Goal: Information Seeking & Learning: Learn about a topic

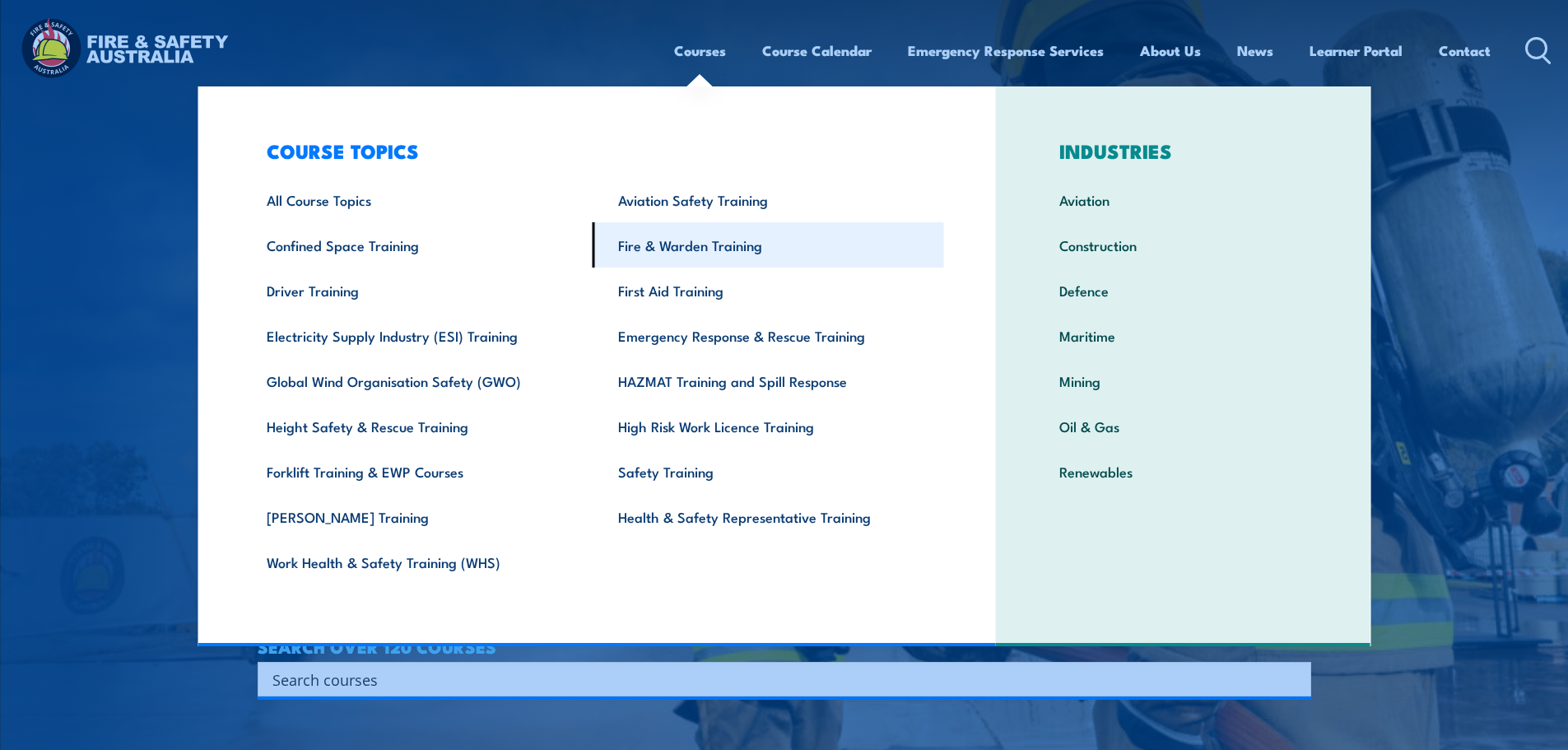
click at [688, 237] on link "Fire & Warden Training" at bounding box center [768, 244] width 351 height 45
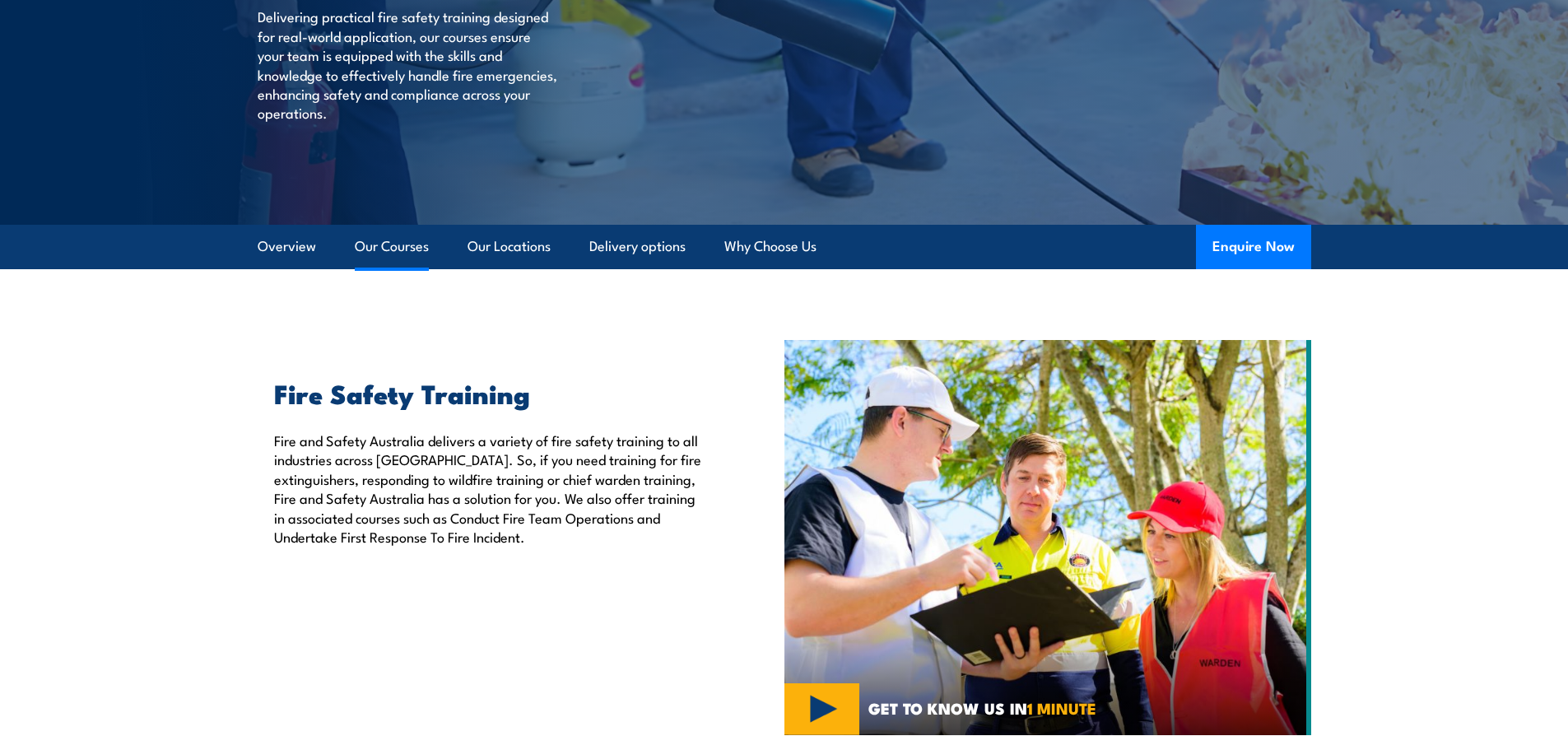
click at [396, 249] on link "Our Courses" at bounding box center [392, 247] width 74 height 44
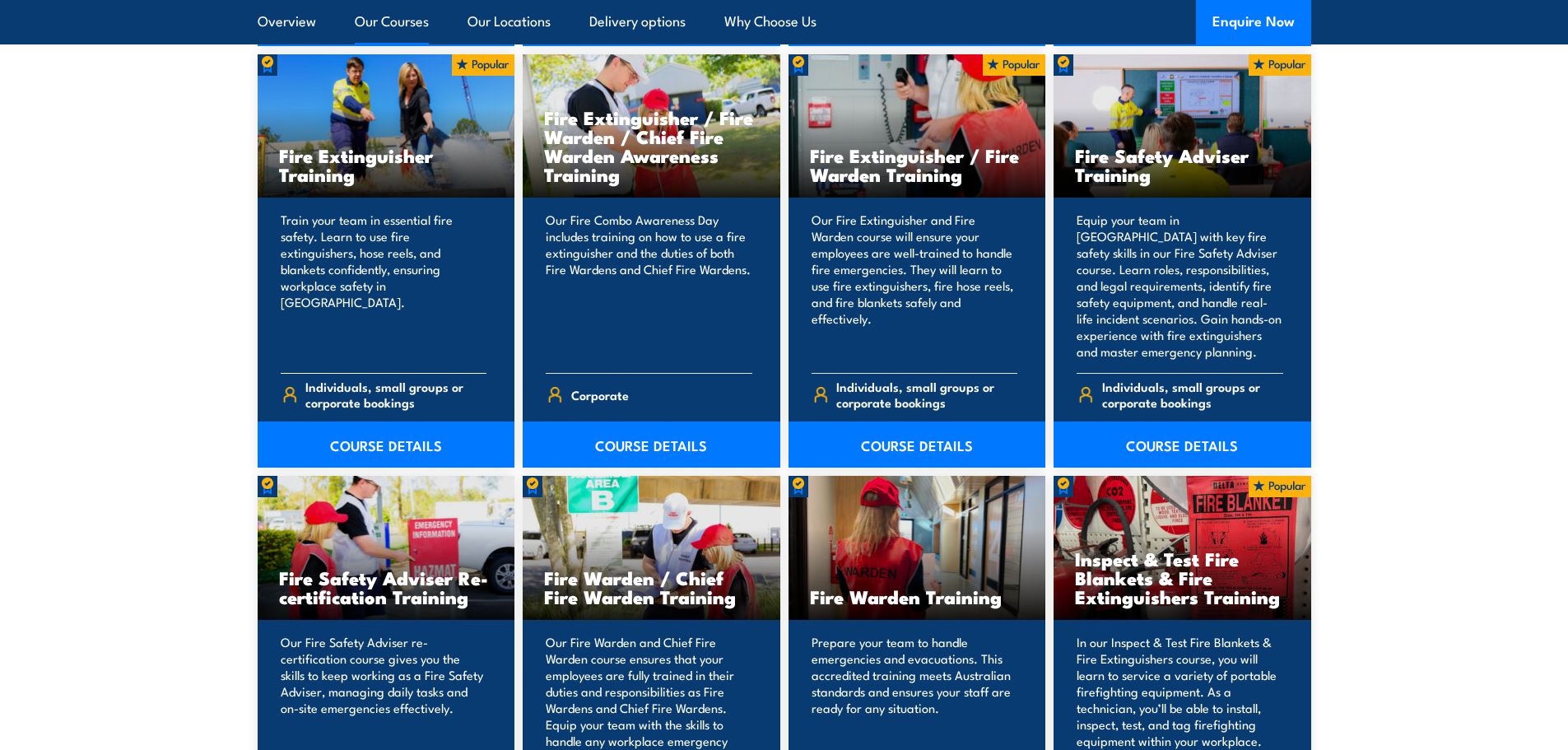
scroll to position [1770, 0]
click at [369, 445] on link "COURSE DETAILS" at bounding box center [386, 443] width 258 height 46
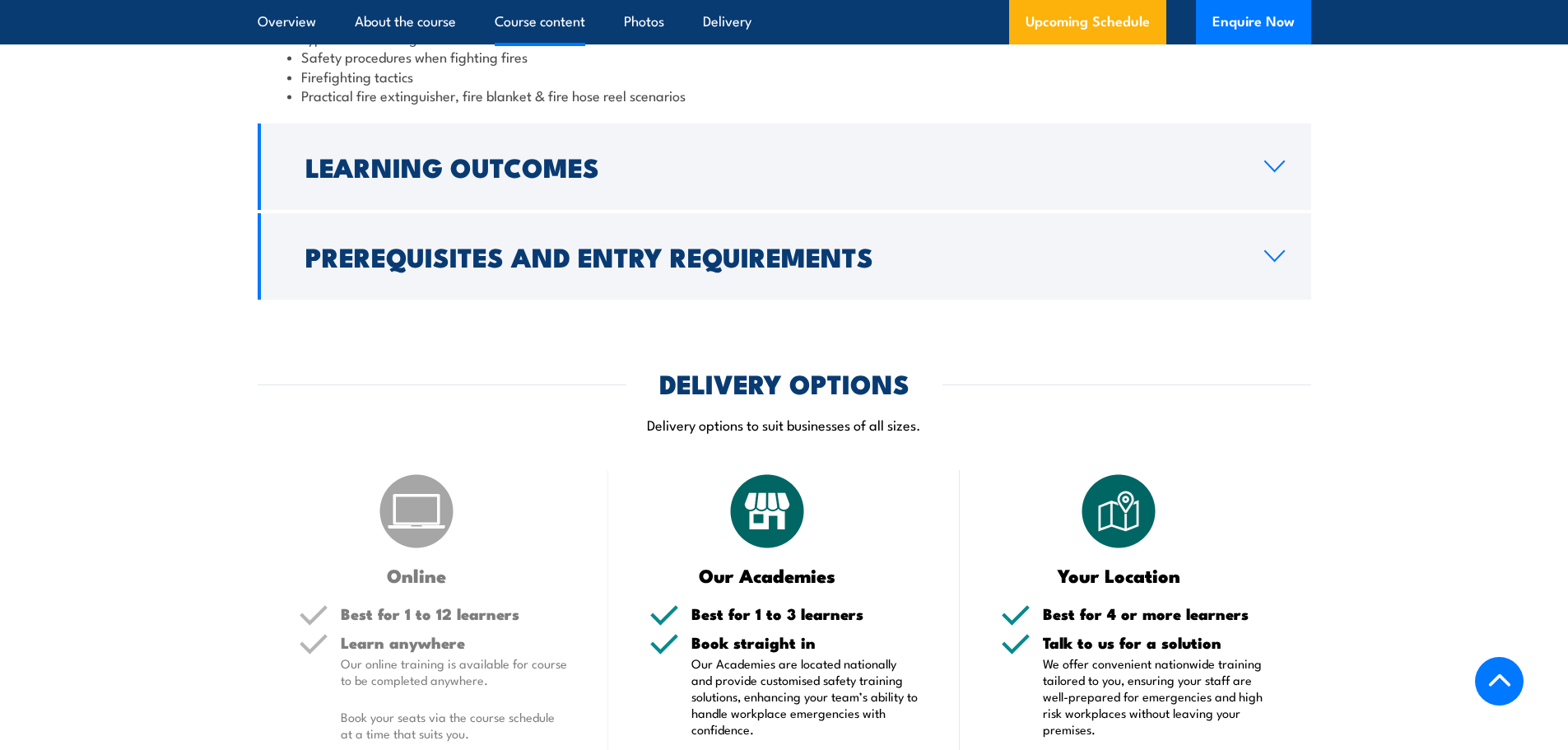
scroll to position [1730, 0]
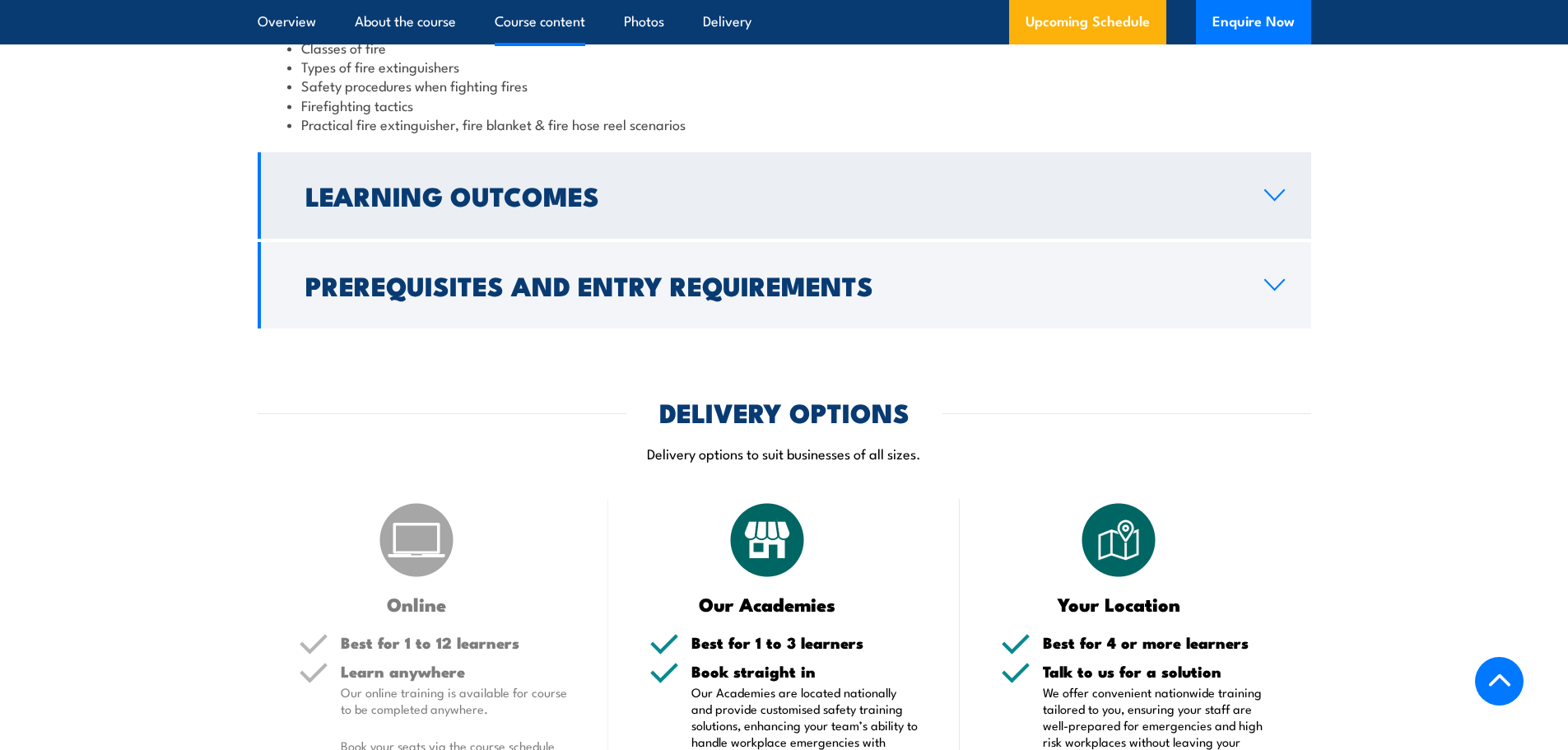
click at [482, 189] on h2 "Learning Outcomes" at bounding box center [772, 195] width 932 height 23
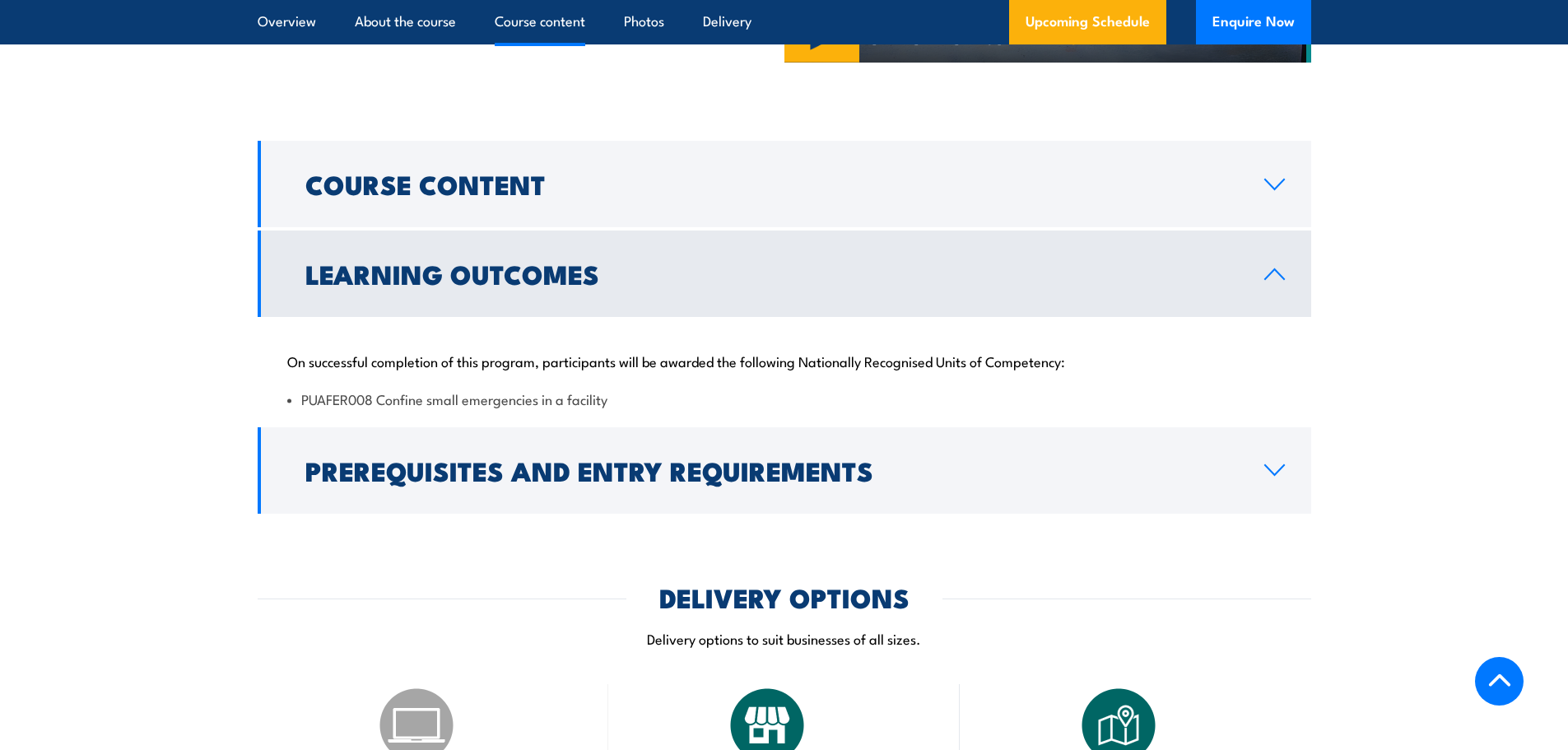
scroll to position [1454, 0]
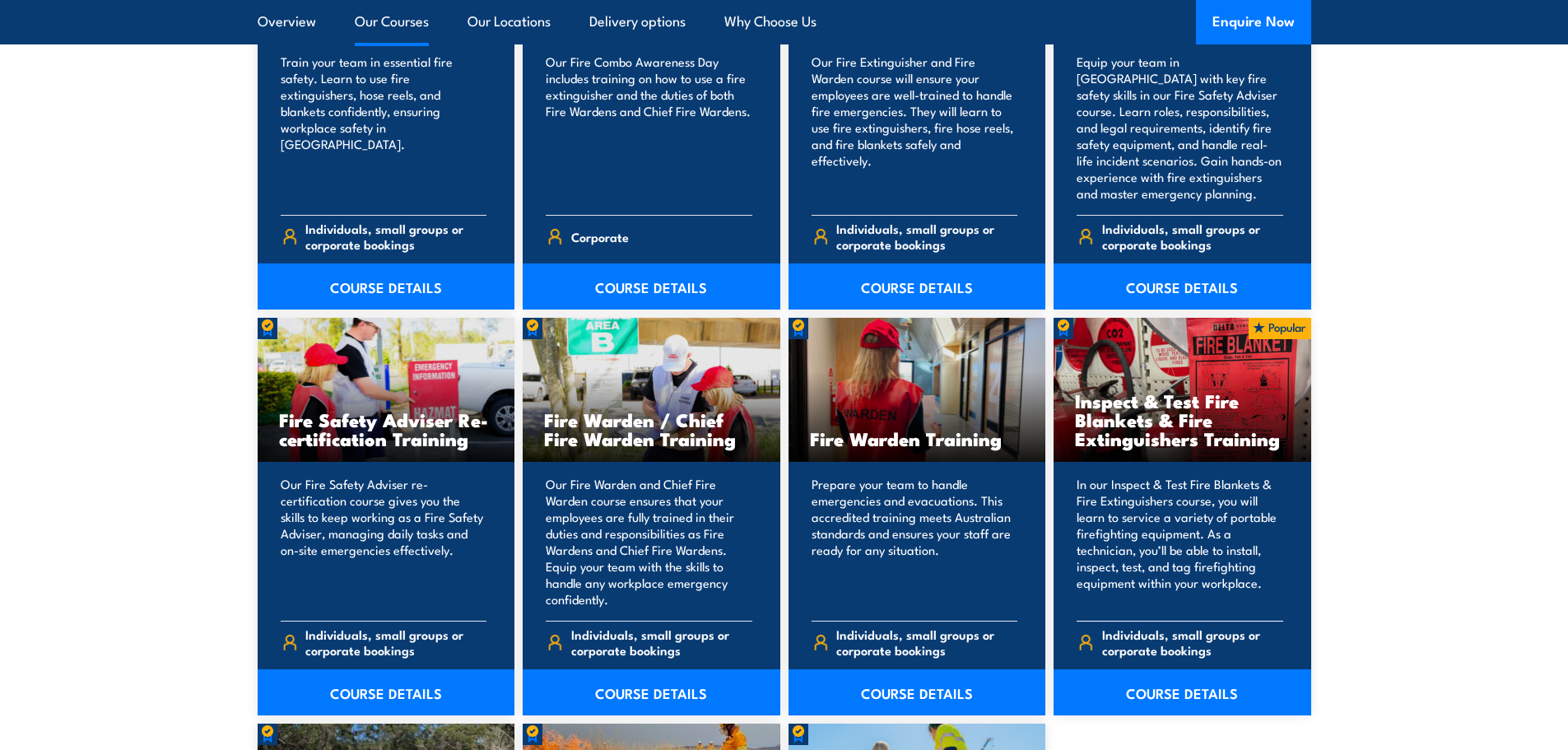
scroll to position [1928, 0]
drag, startPoint x: 1117, startPoint y: 538, endPoint x: 1154, endPoint y: 695, distance: 161.3
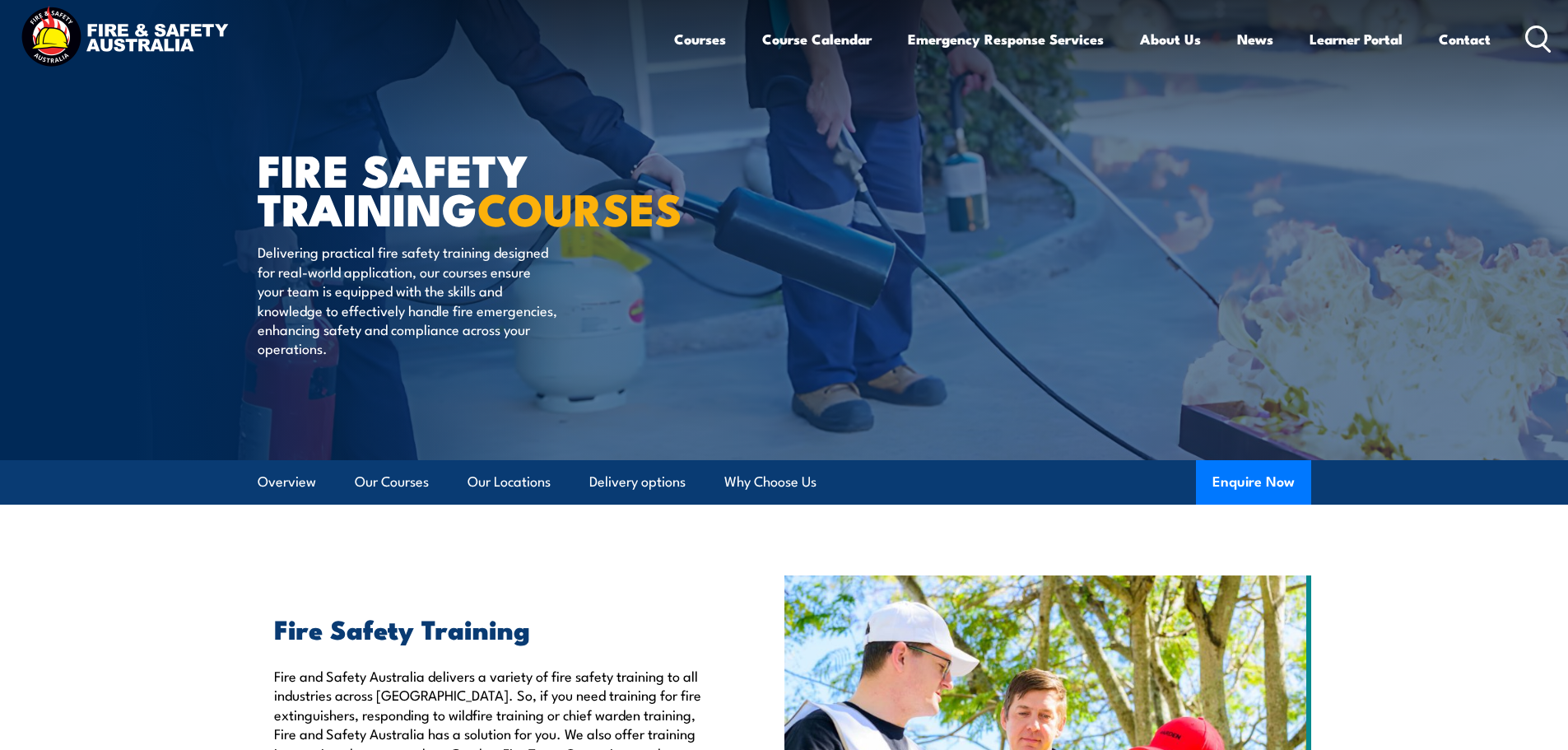
scroll to position [0, 0]
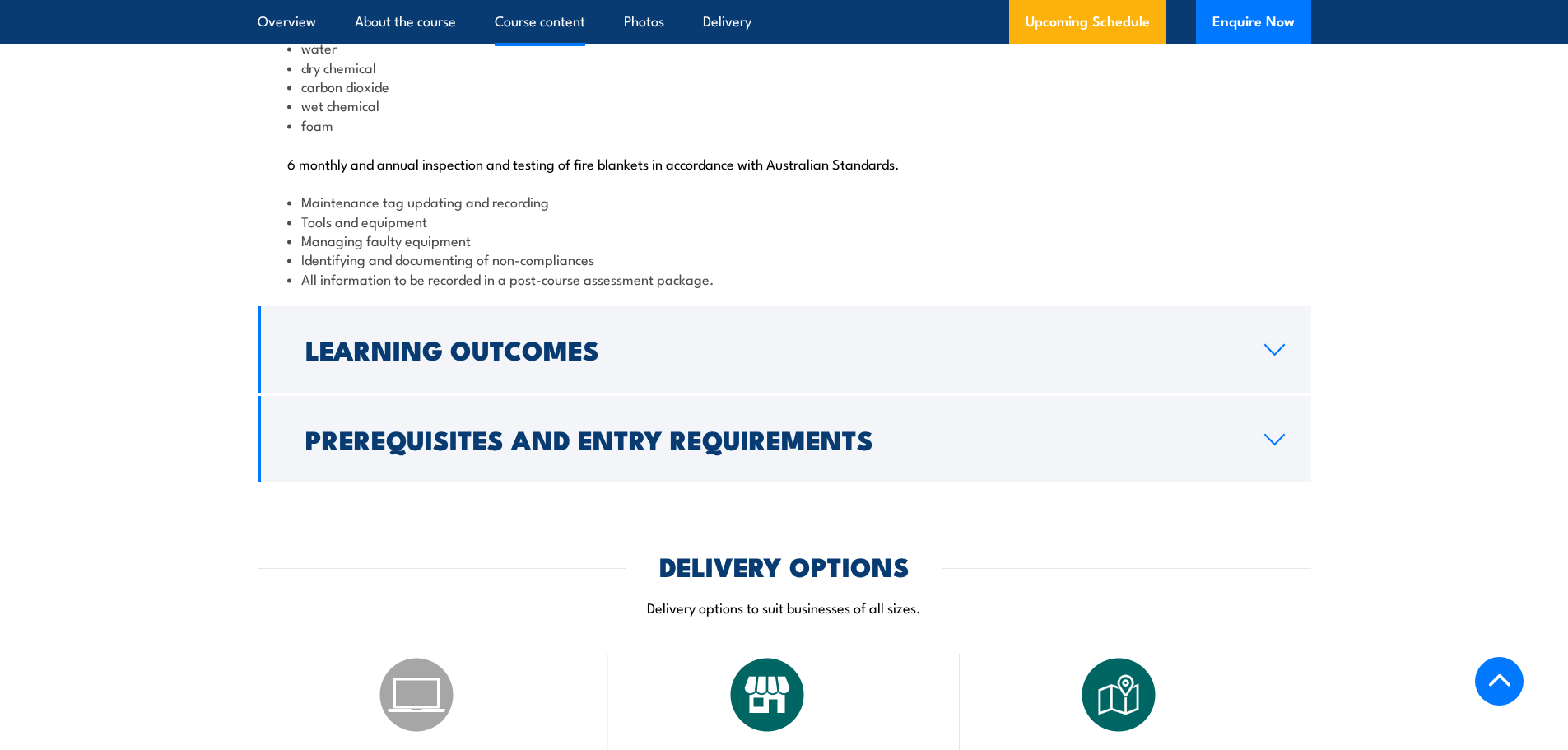
scroll to position [1730, 0]
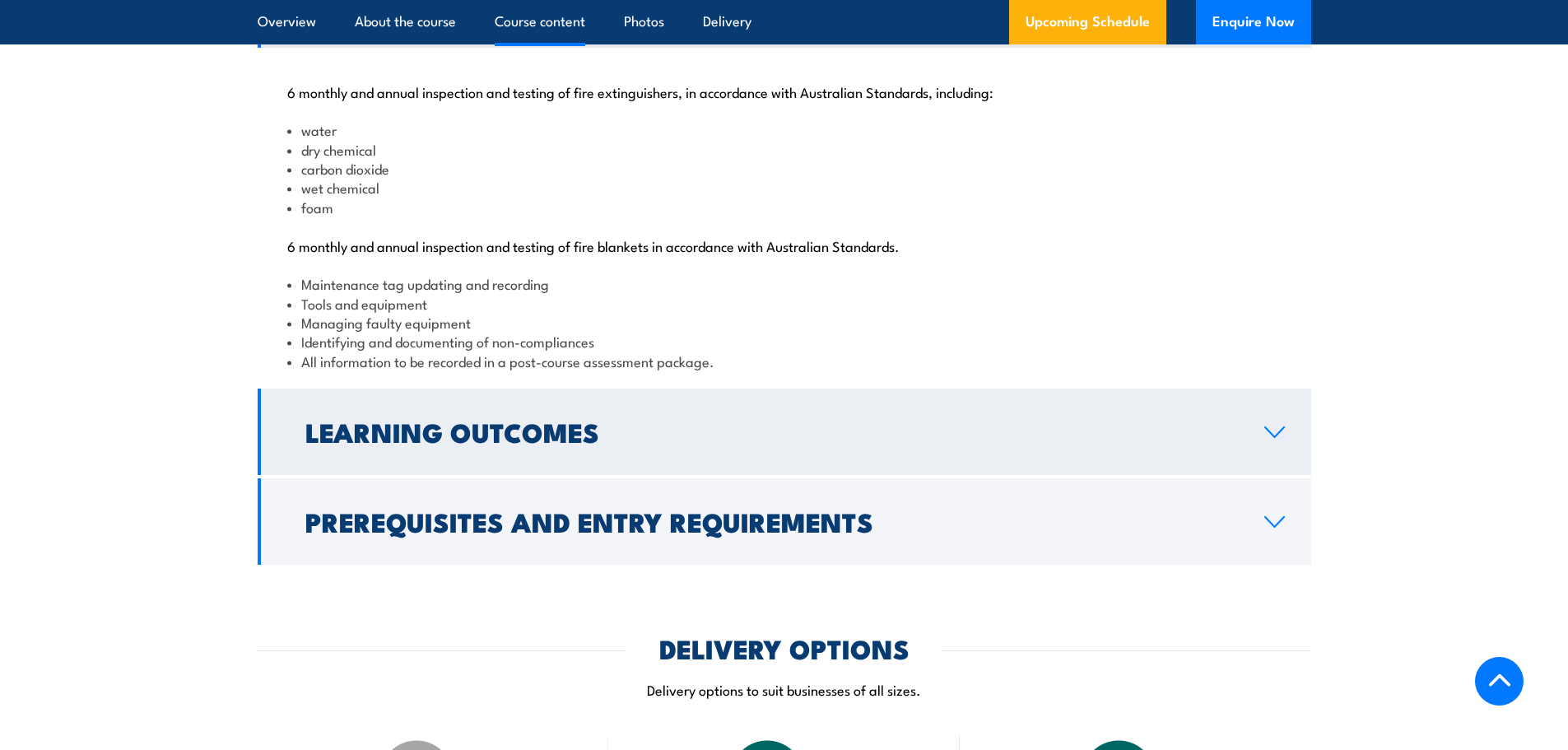
click at [458, 443] on h2 "Learning Outcomes" at bounding box center [772, 431] width 932 height 23
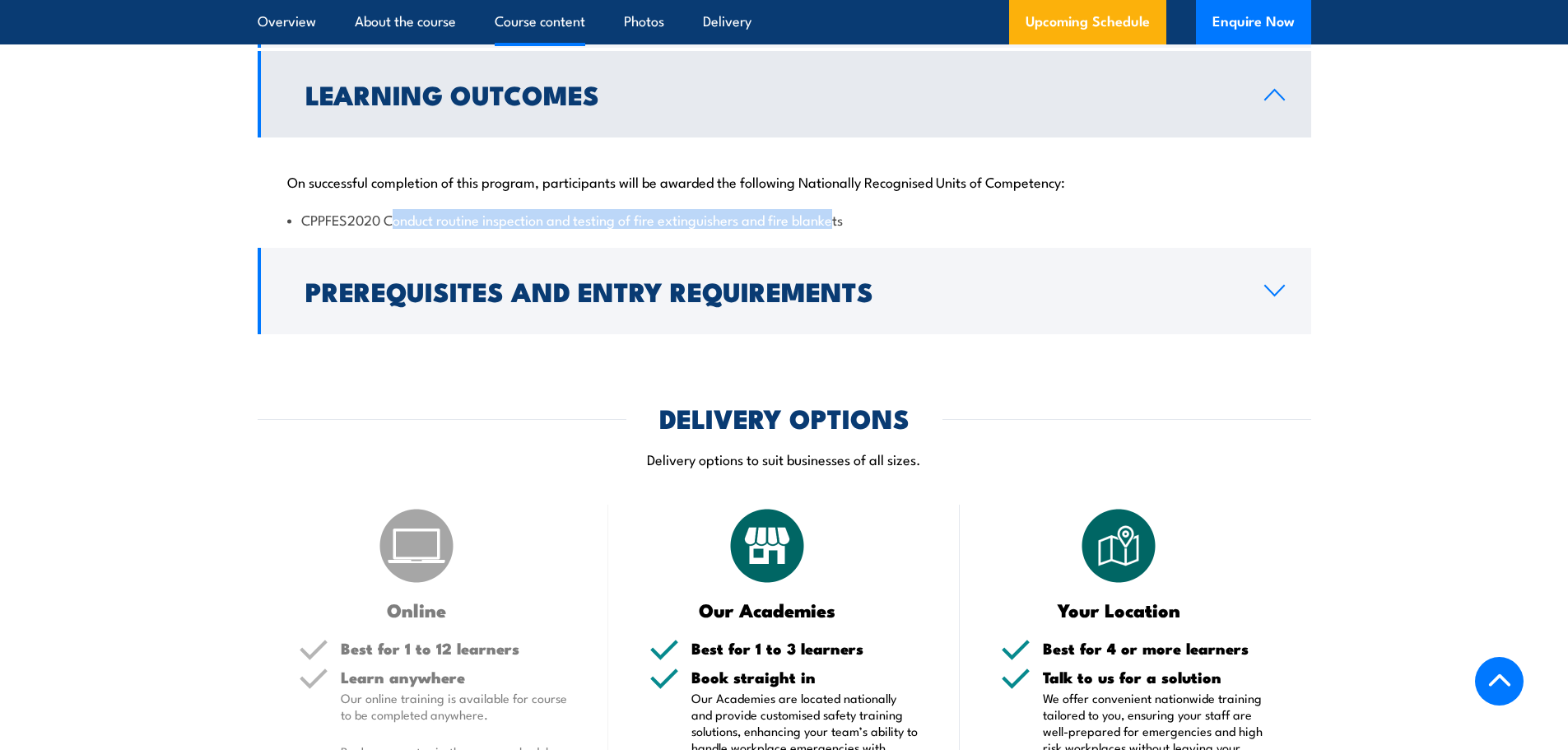
drag, startPoint x: 391, startPoint y: 282, endPoint x: 835, endPoint y: 280, distance: 444.0
click at [835, 229] on li "CPPFES2020 Conduct routine inspection and testing of fire extinguishers and fir…" at bounding box center [784, 219] width 995 height 19
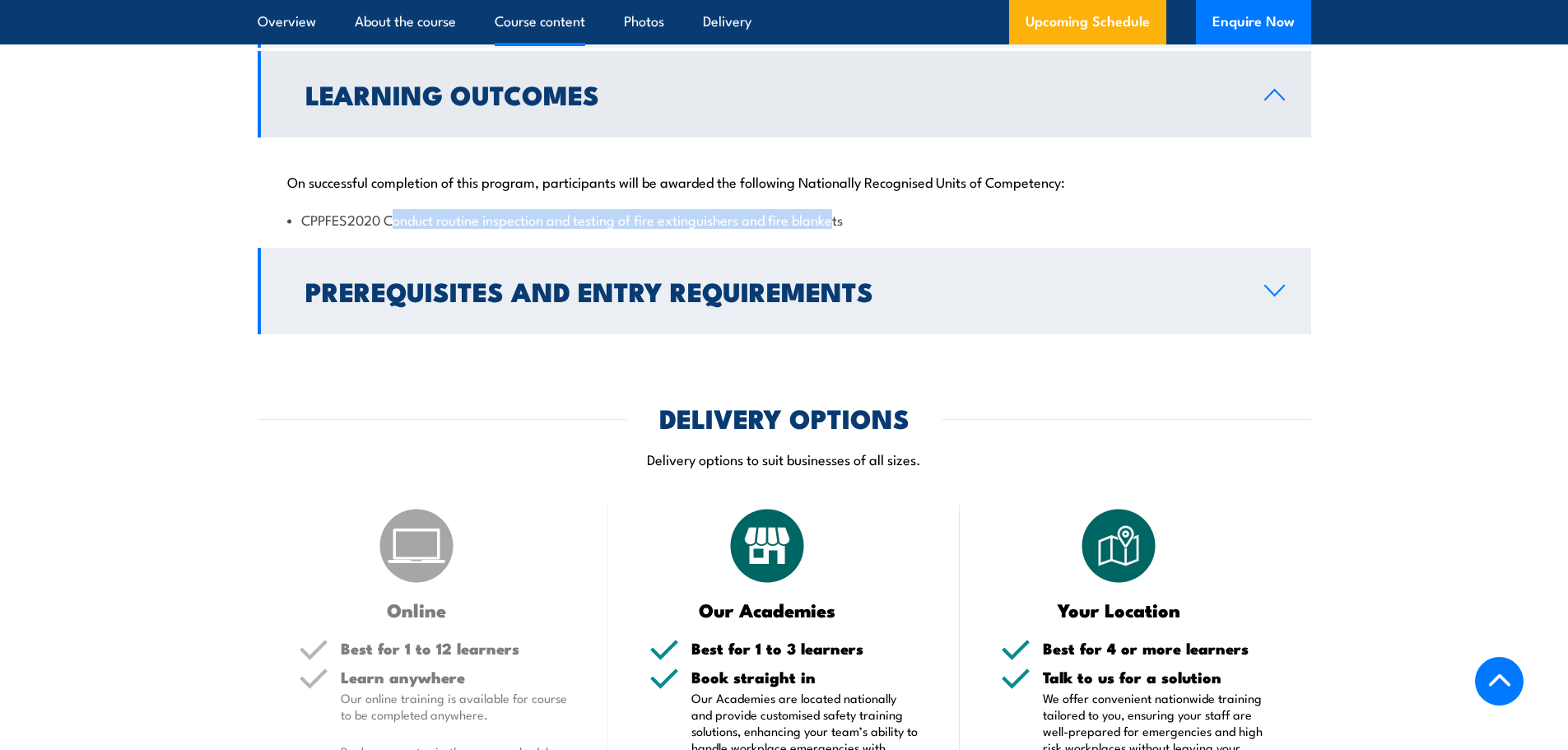
click at [473, 303] on h2 "Prerequisites and Entry Requirements" at bounding box center [772, 290] width 932 height 23
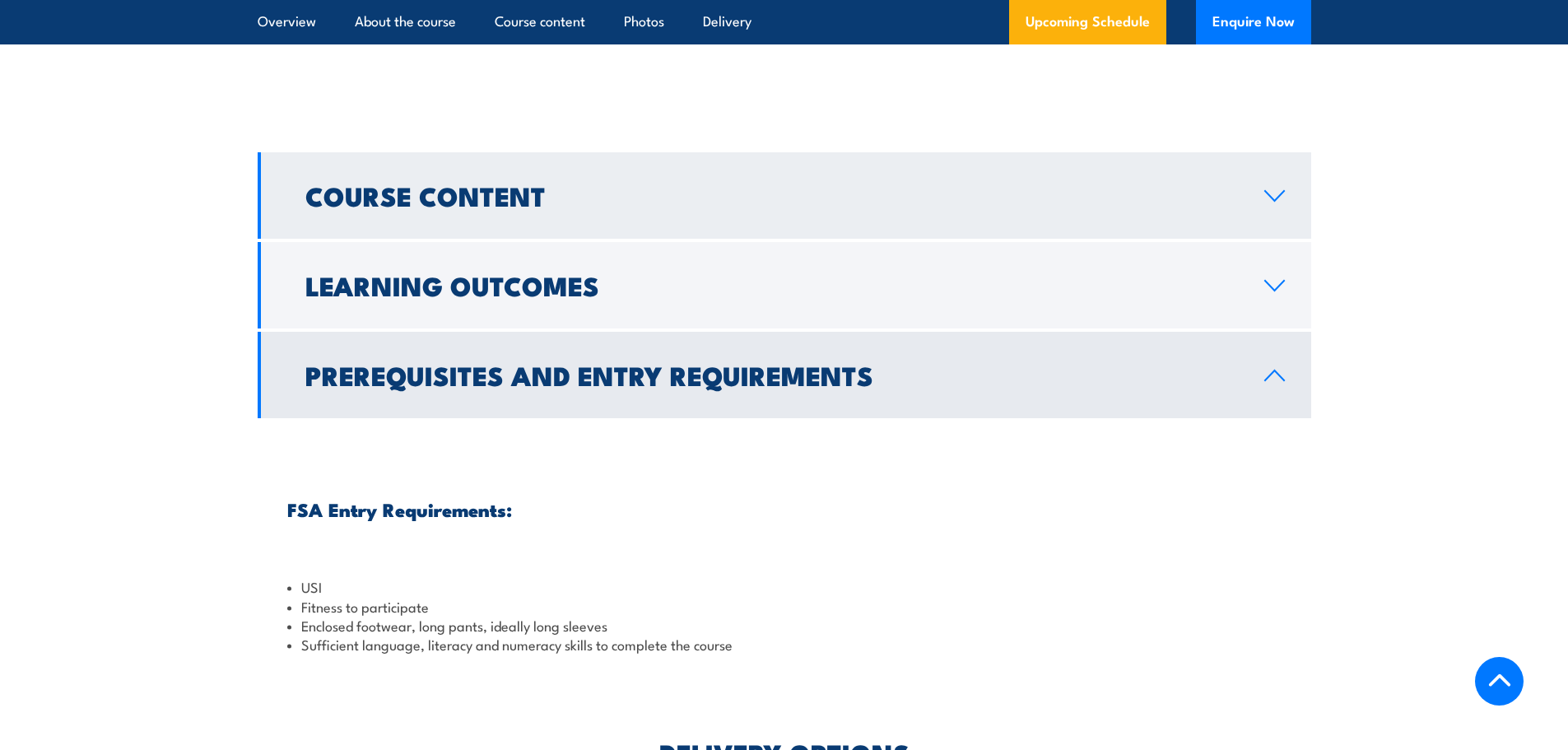
scroll to position [1483, 0]
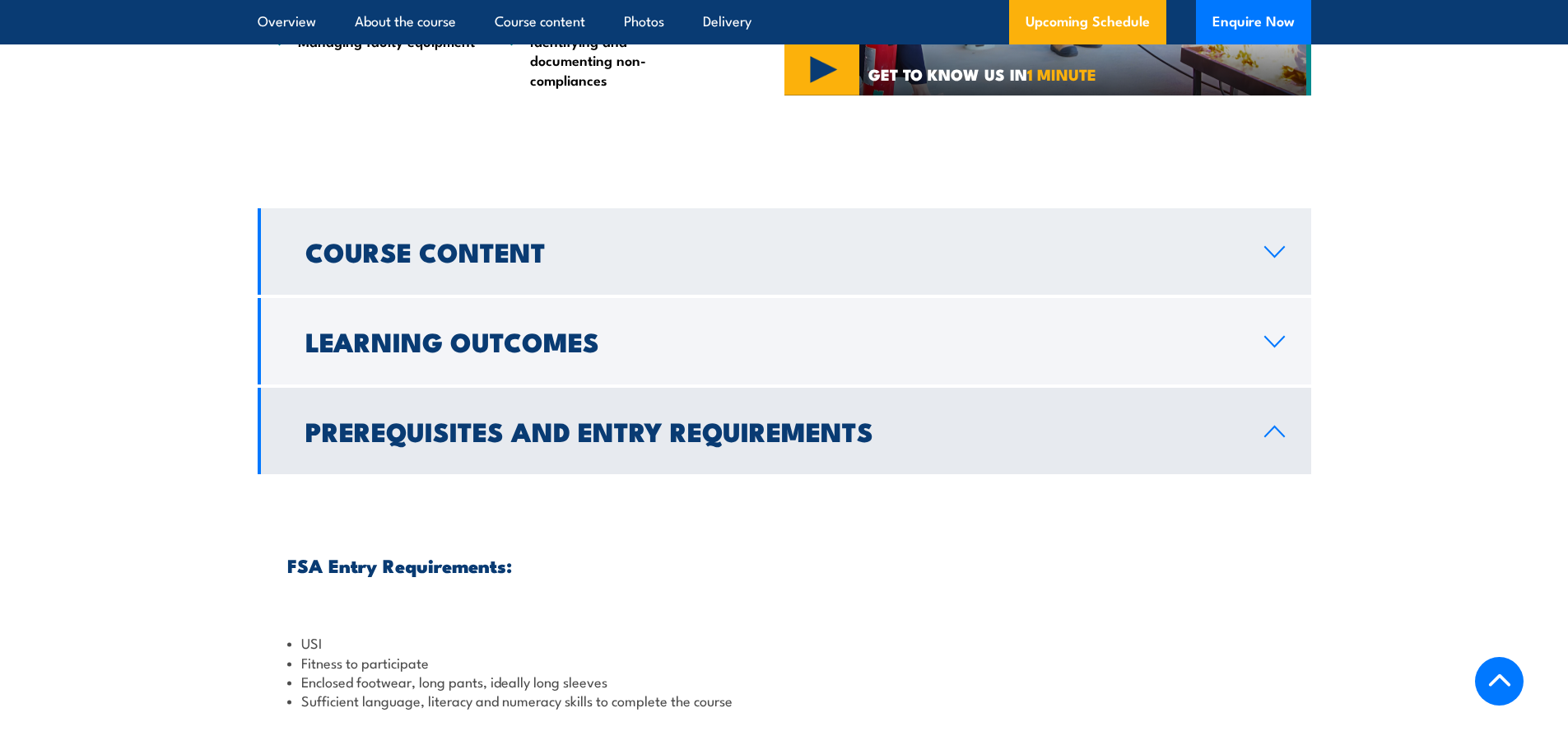
click at [501, 262] on h2 "Course Content" at bounding box center [772, 251] width 932 height 23
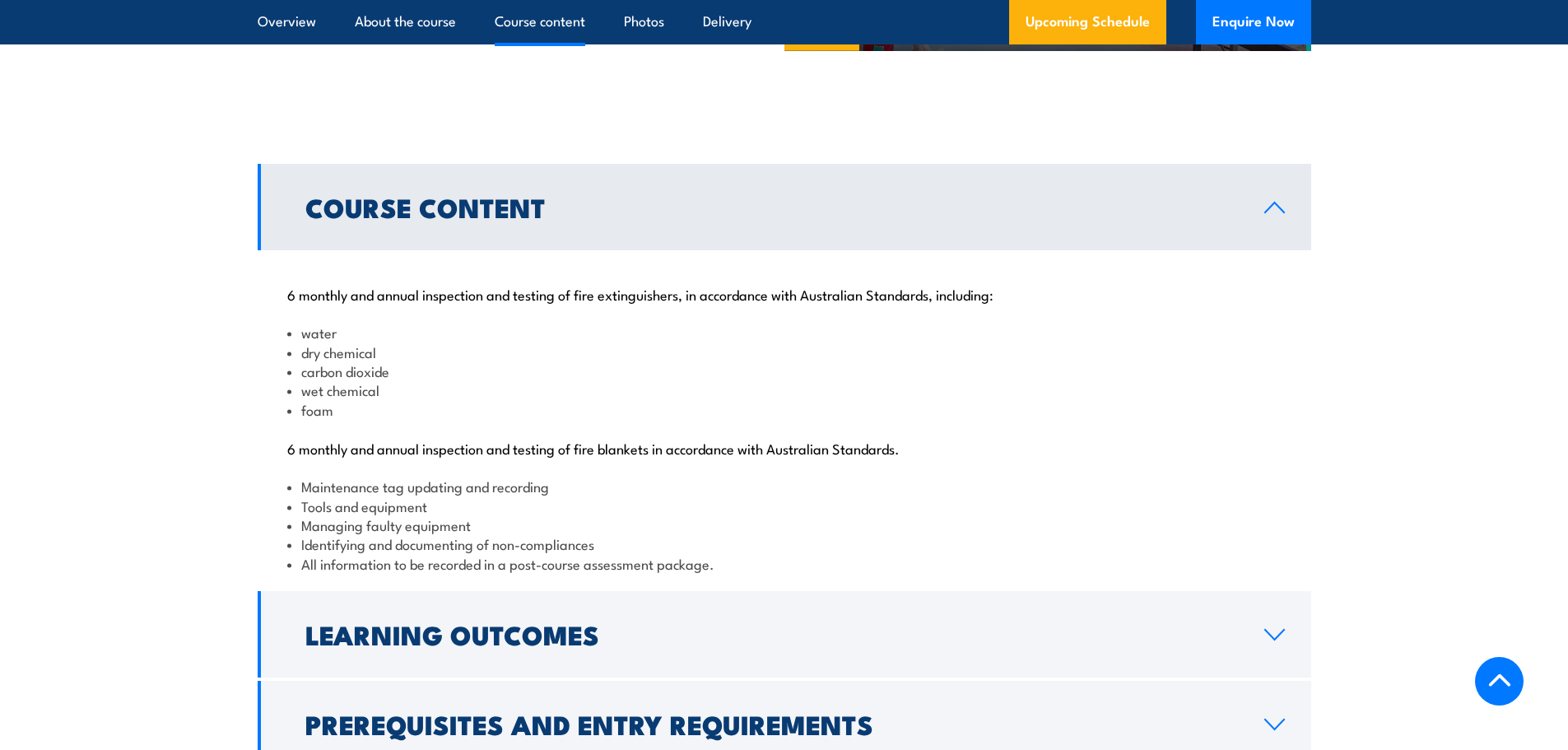
scroll to position [1565, 0]
